Goal: Information Seeking & Learning: Learn about a topic

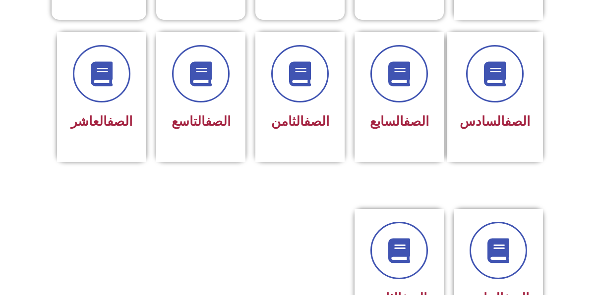
scroll to position [392, 0]
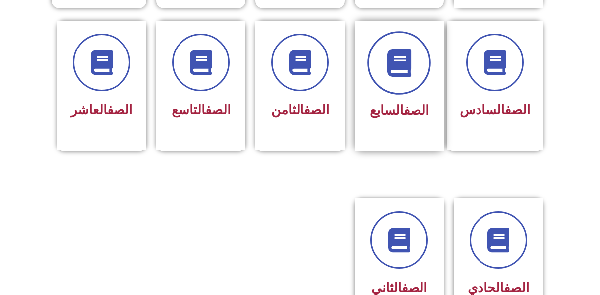
drag, startPoint x: 359, startPoint y: 56, endPoint x: 407, endPoint y: 63, distance: 48.2
click at [407, 63] on div "الصف السابع" at bounding box center [398, 86] width 89 height 131
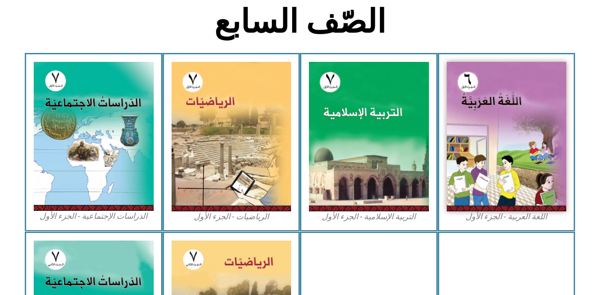
scroll to position [250, 0]
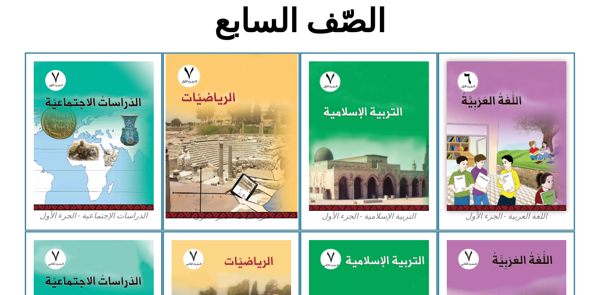
click at [207, 163] on img at bounding box center [231, 136] width 132 height 165
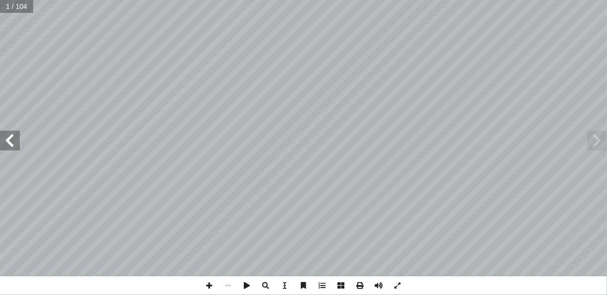
click at [7, 141] on span at bounding box center [10, 141] width 20 height 20
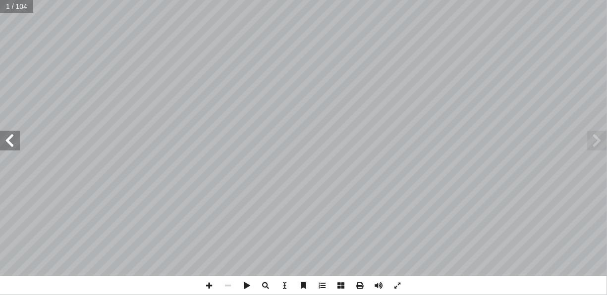
click at [7, 141] on span at bounding box center [10, 141] width 20 height 20
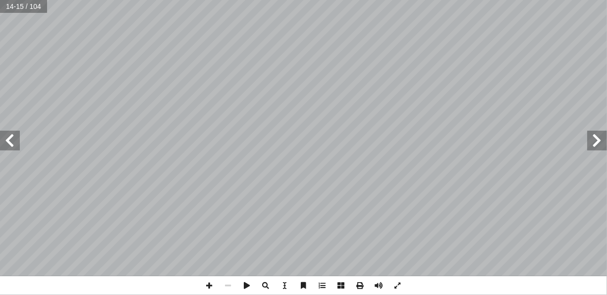
click at [7, 141] on span at bounding box center [10, 141] width 20 height 20
click at [597, 142] on span at bounding box center [598, 141] width 20 height 20
click at [11, 145] on span at bounding box center [10, 141] width 20 height 20
click at [9, 146] on span at bounding box center [10, 141] width 20 height 20
click at [14, 139] on span at bounding box center [10, 141] width 20 height 20
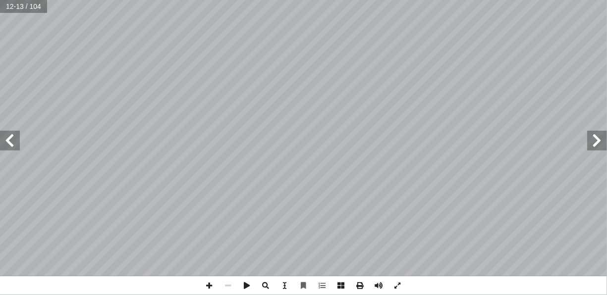
click at [14, 139] on span at bounding box center [10, 141] width 20 height 20
